Goal: Task Accomplishment & Management: Complete application form

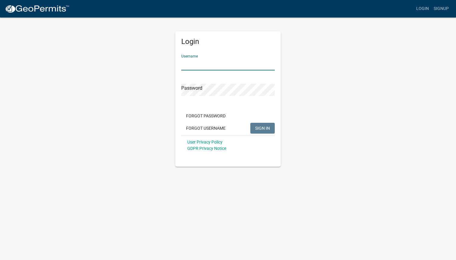
click at [199, 62] on input "Username" at bounding box center [227, 64] width 93 height 12
type input "r"
type input "RalphJordan"
click at [174, 89] on div "Login Username RalphJordan Password Forgot Password Forgot Username SIGN IN Use…" at bounding box center [228, 92] width 115 height 150
click at [266, 129] on span "SIGN IN" at bounding box center [262, 128] width 15 height 5
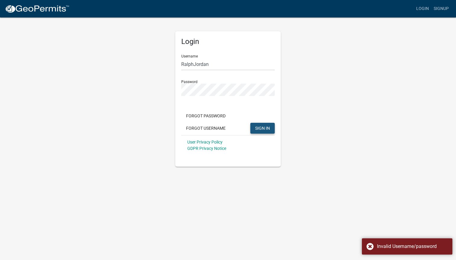
click at [266, 129] on span "SIGN IN" at bounding box center [262, 128] width 15 height 5
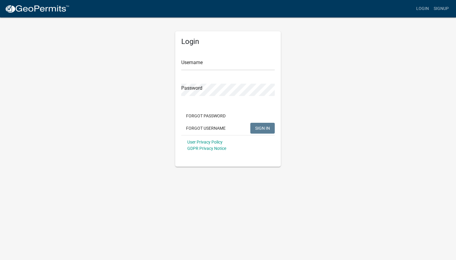
click at [194, 47] on div "Login Username Password Forgot Password Forgot Username SIGN IN User Privacy Po…" at bounding box center [227, 99] width 105 height 136
